Goal: Task Accomplishment & Management: Complete application form

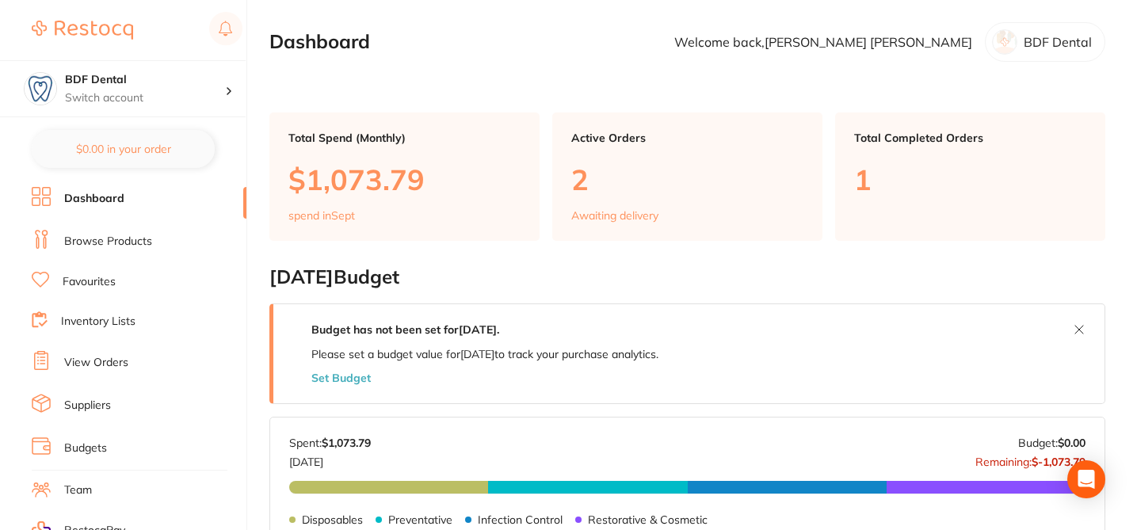
click at [135, 243] on link "Browse Products" at bounding box center [108, 242] width 88 height 16
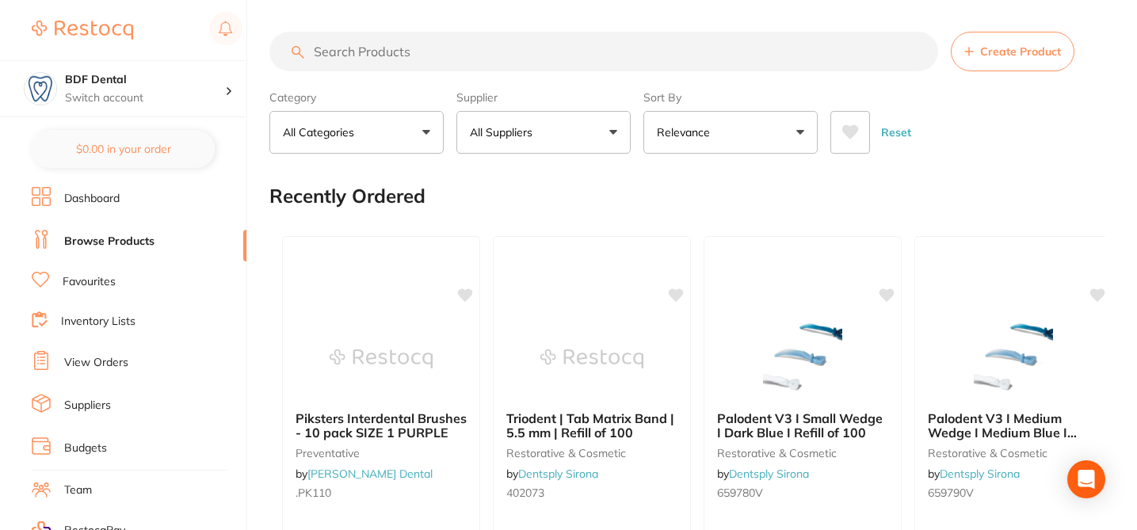
click at [399, 62] on input "search" at bounding box center [603, 52] width 669 height 40
paste input "3800"
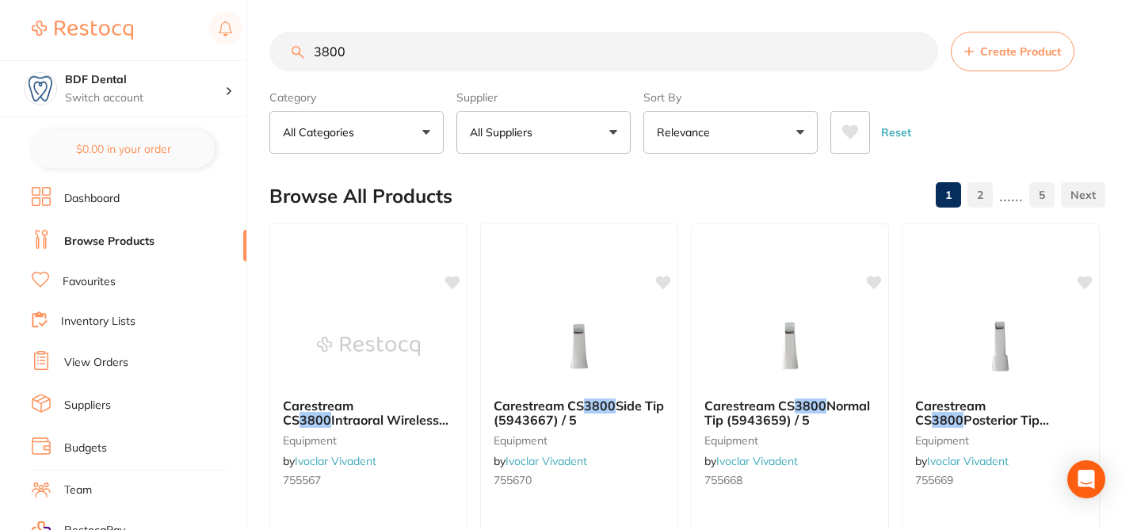
type input "3800"
click at [988, 62] on button "Create Product" at bounding box center [1013, 52] width 124 height 40
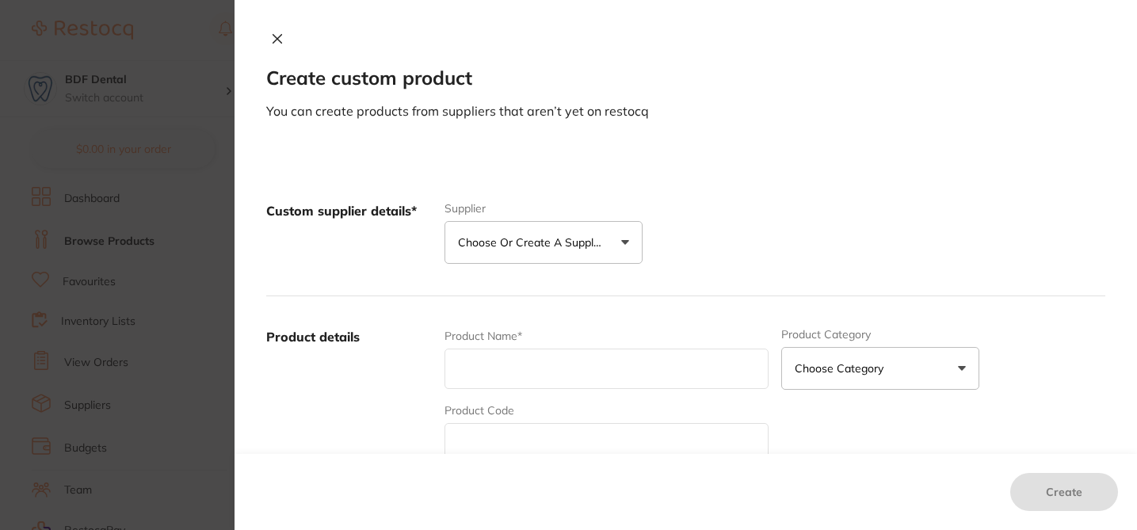
click at [590, 243] on p "Choose or create a supplier" at bounding box center [533, 243] width 151 height 16
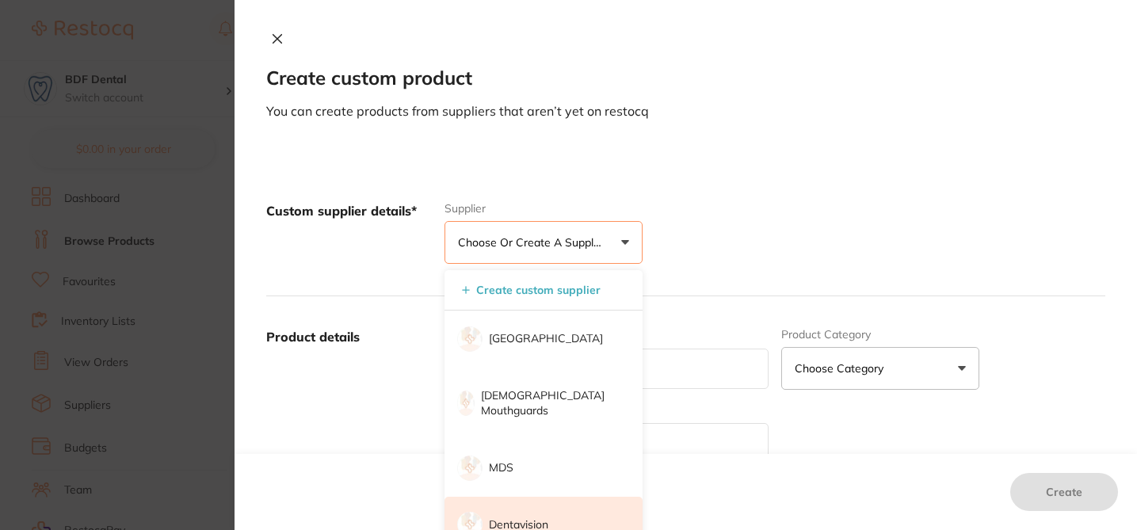
click at [551, 515] on li "Dentavision" at bounding box center [544, 525] width 198 height 57
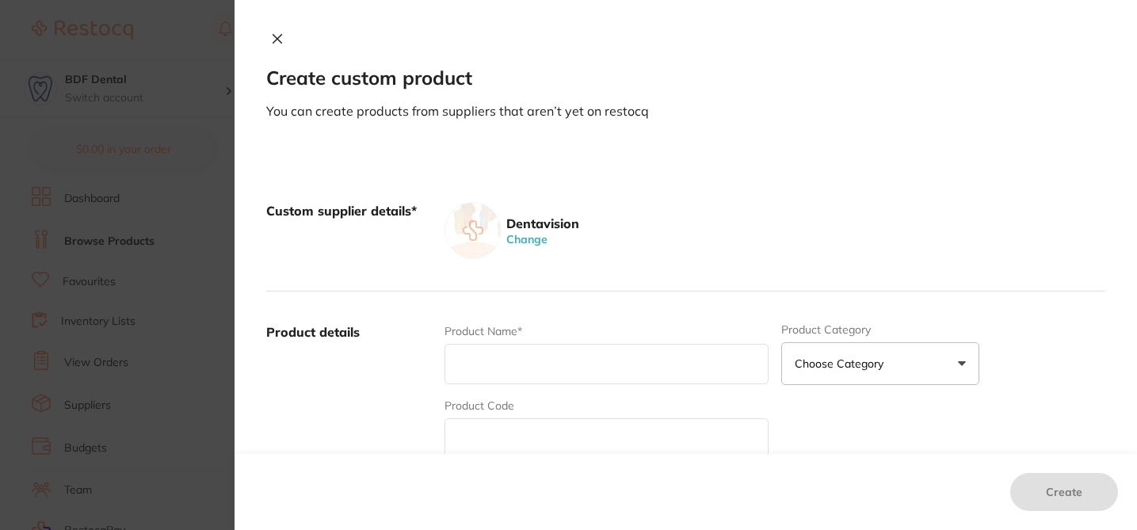
click at [510, 430] on input "text" at bounding box center [607, 438] width 324 height 40
paste input "3800"
type input "3800"
click at [514, 359] on input "text" at bounding box center [607, 364] width 324 height 40
paste input "ULTRADENT ULTRA ETCH SYRINGE KIT 20X 1.2ML & 40X BLUE MICRO TIPS."
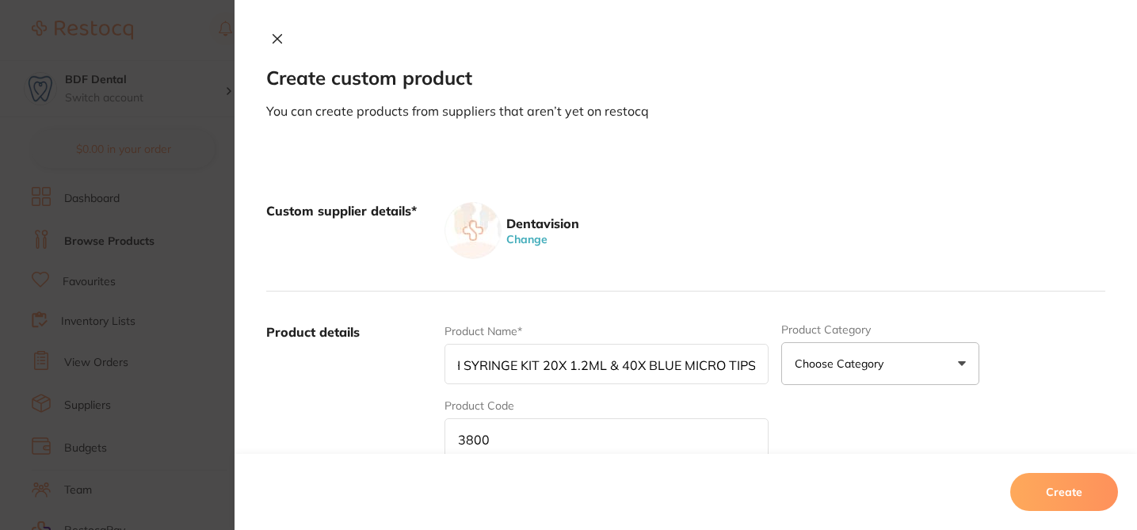
scroll to position [0, 151]
type input "ULTRADENT ULTRA ETCH SYRINGE KIT 20X 1.2ML & 40X BLUE MICRO TIPS"
click at [739, 246] on div "Dentavision Change" at bounding box center [775, 230] width 661 height 57
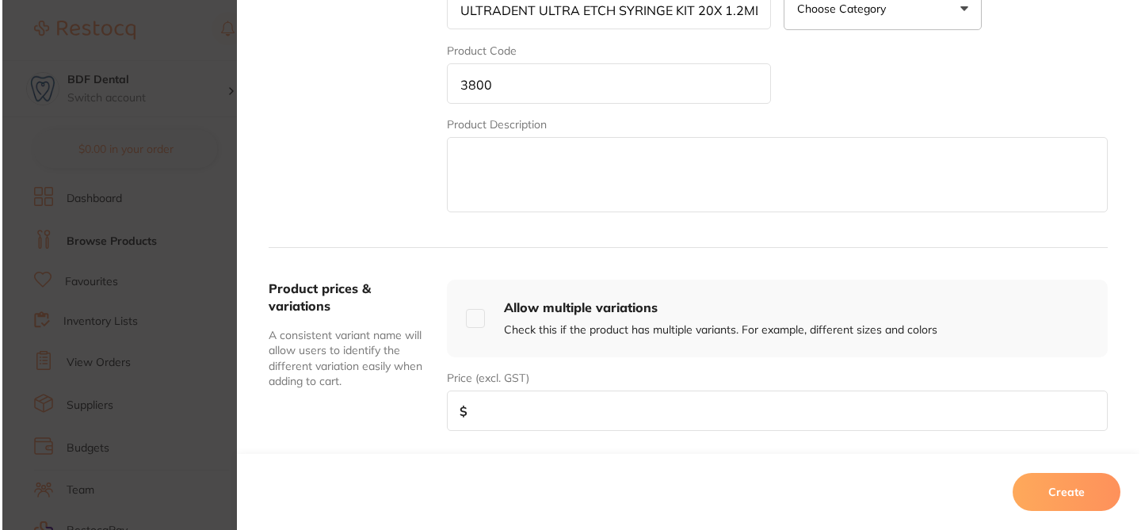
scroll to position [412, 0]
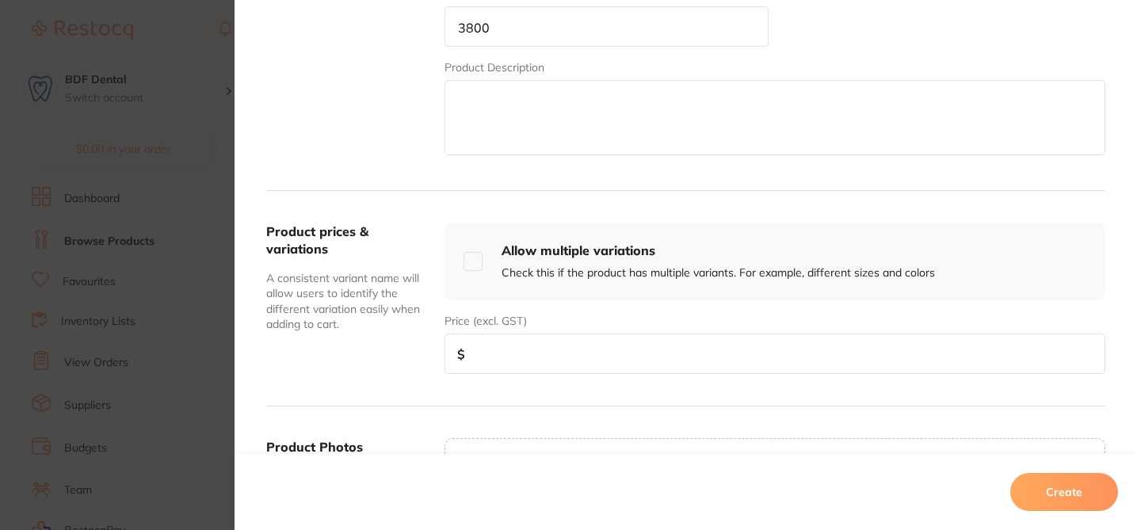
click at [525, 361] on input "number" at bounding box center [775, 354] width 661 height 40
paste input "149"
type input "149"
click at [1053, 501] on button "Create" at bounding box center [1065, 492] width 108 height 38
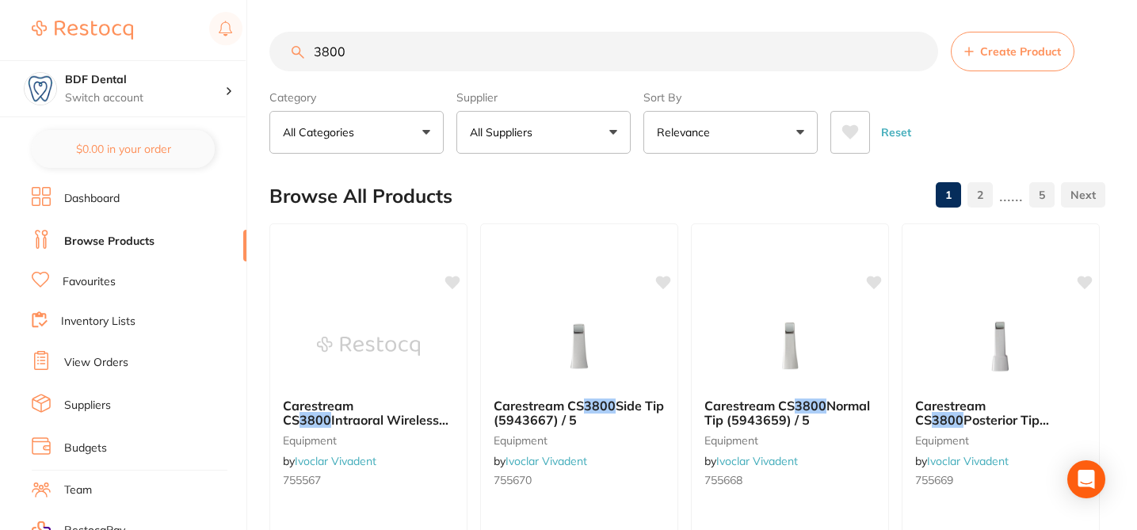
click at [403, 43] on input "3800" at bounding box center [603, 52] width 669 height 40
drag, startPoint x: 395, startPoint y: 51, endPoint x: 299, endPoint y: 48, distance: 96.0
click at [299, 48] on div "3800 Create Product" at bounding box center [687, 52] width 836 height 40
type input "3800"
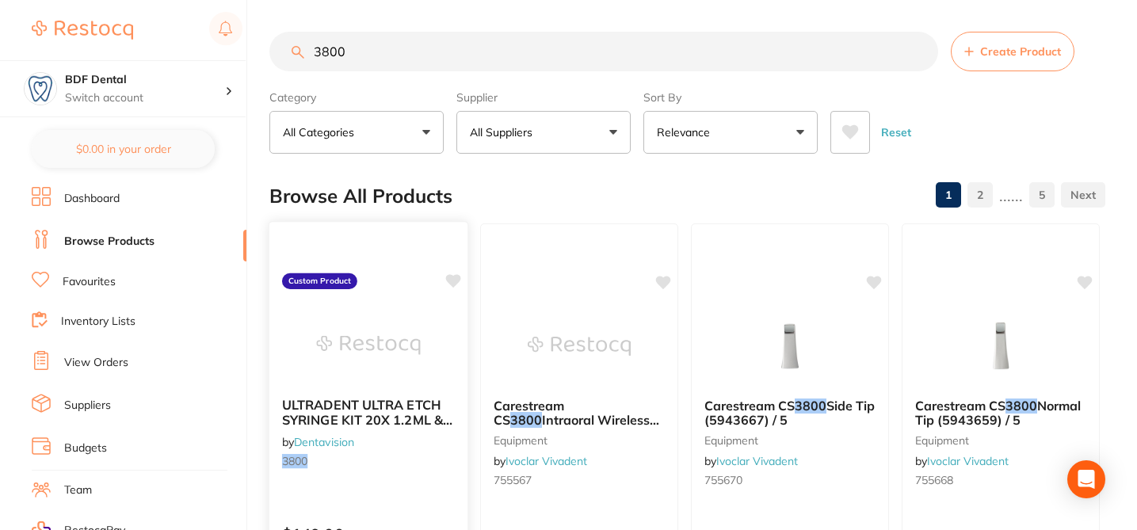
click at [446, 465] on small "3800" at bounding box center [368, 461] width 173 height 13
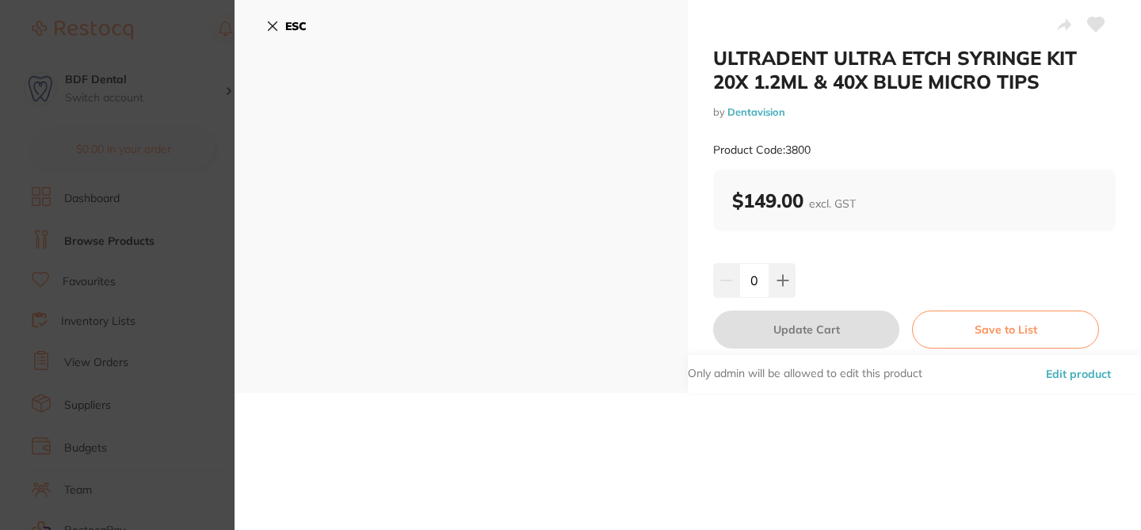
click at [1057, 376] on button "Edit product" at bounding box center [1078, 374] width 75 height 38
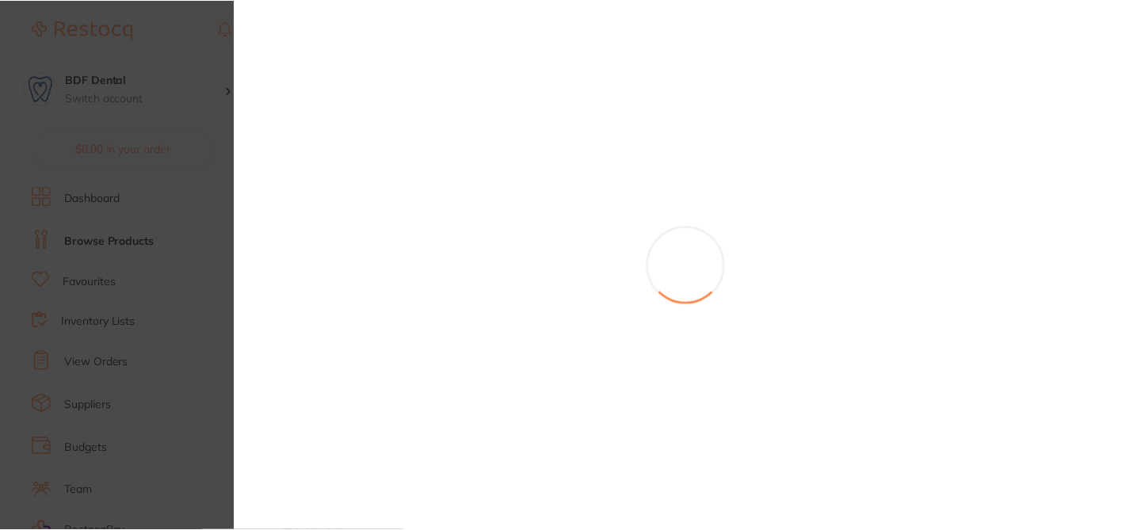
scroll to position [95, 0]
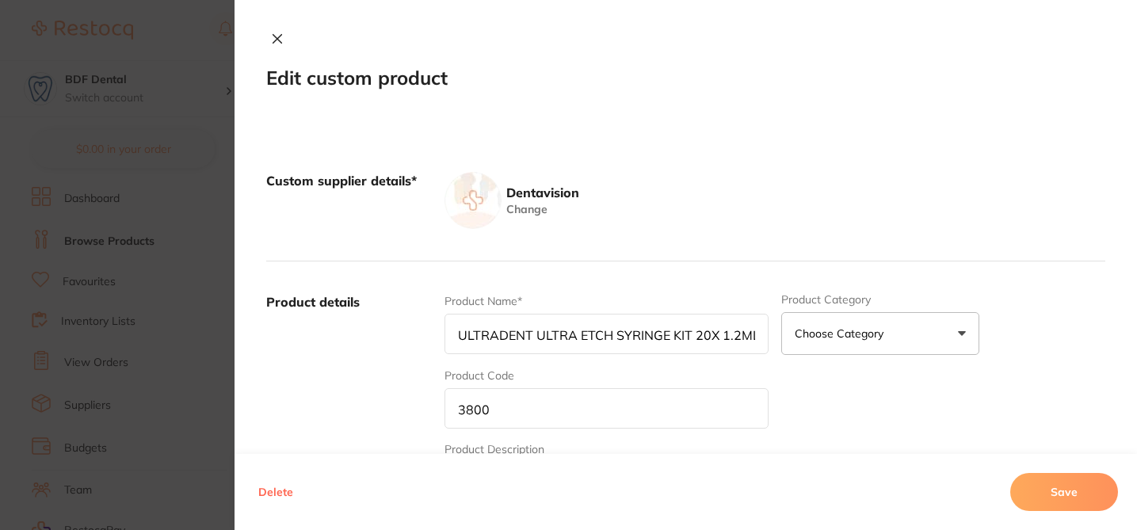
click at [850, 208] on div "Dentavision Change" at bounding box center [775, 200] width 661 height 57
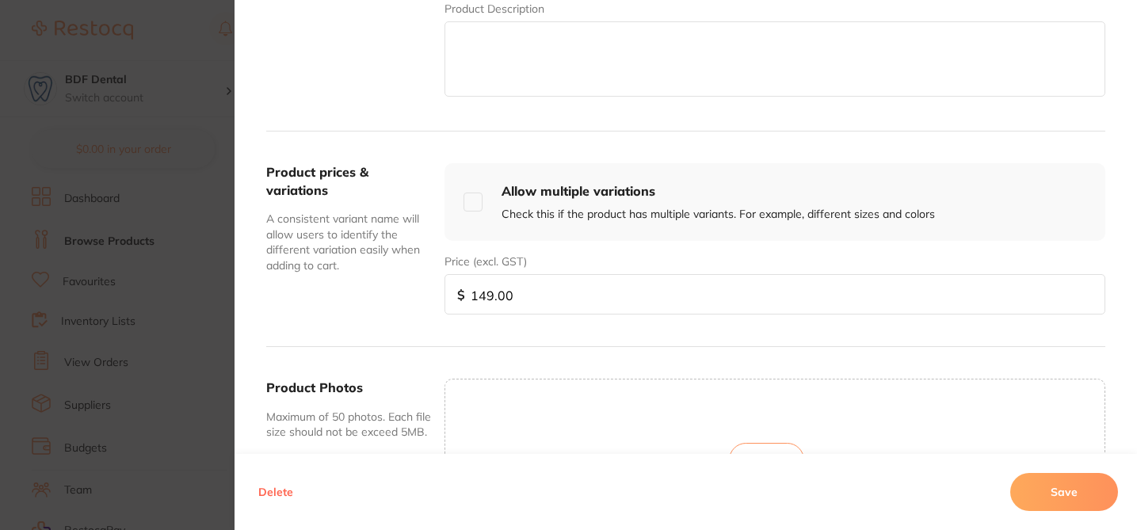
scroll to position [476, 0]
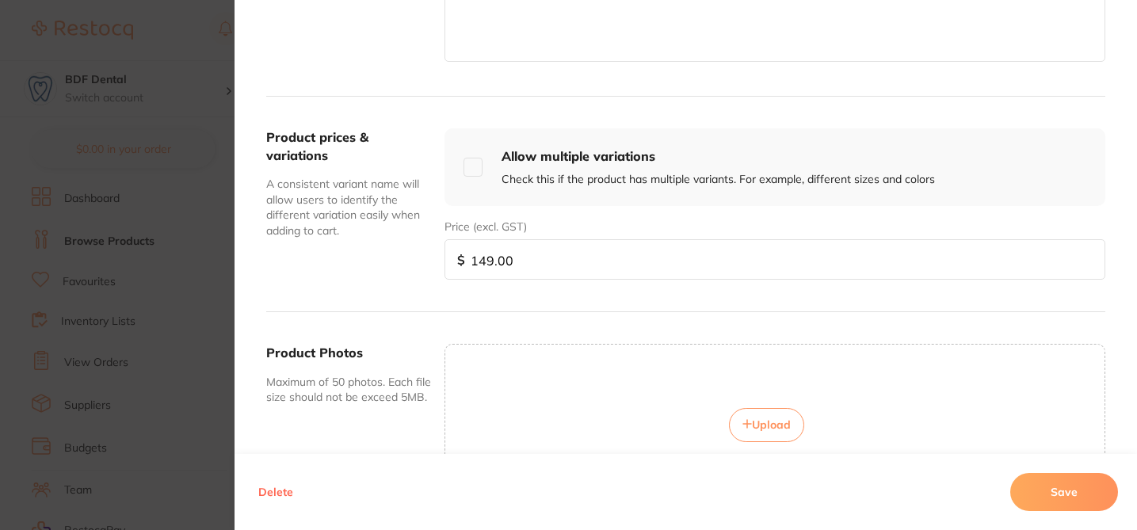
click at [756, 424] on span "Upload" at bounding box center [771, 425] width 39 height 14
click at [576, 378] on icon at bounding box center [579, 381] width 6 height 6
click at [776, 424] on span "Upload" at bounding box center [771, 425] width 39 height 14
click at [777, 426] on span "Upload" at bounding box center [771, 425] width 39 height 14
click at [763, 426] on span "Upload" at bounding box center [771, 425] width 39 height 14
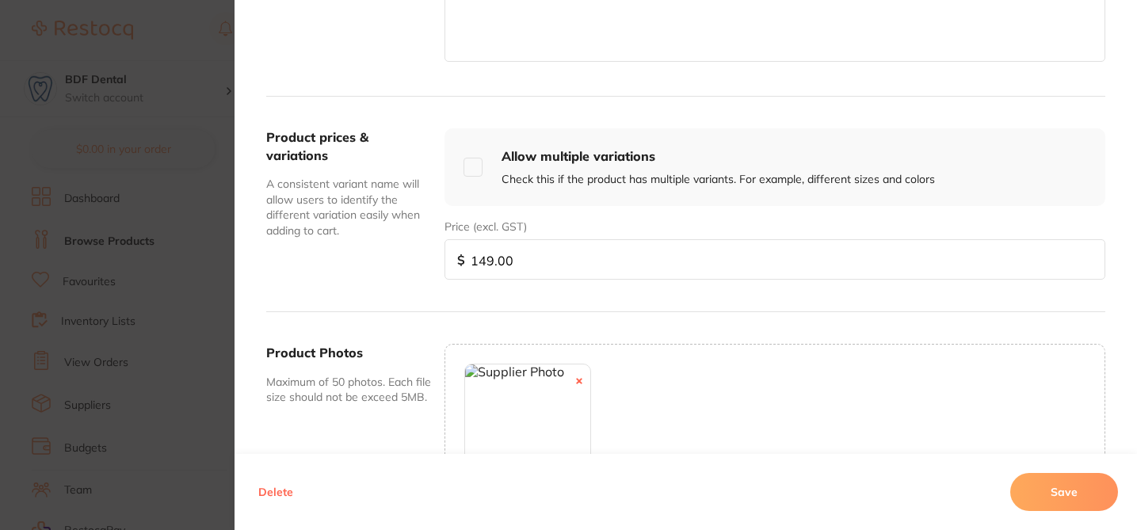
click at [1079, 496] on button "Save" at bounding box center [1065, 492] width 108 height 38
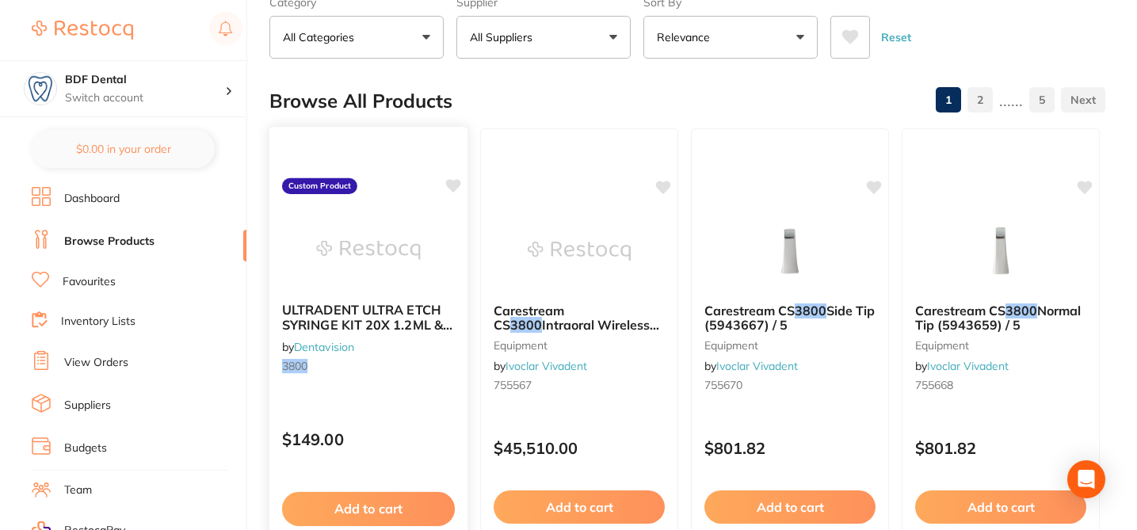
click at [453, 191] on icon at bounding box center [453, 185] width 15 height 13
